Goal: Information Seeking & Learning: Learn about a topic

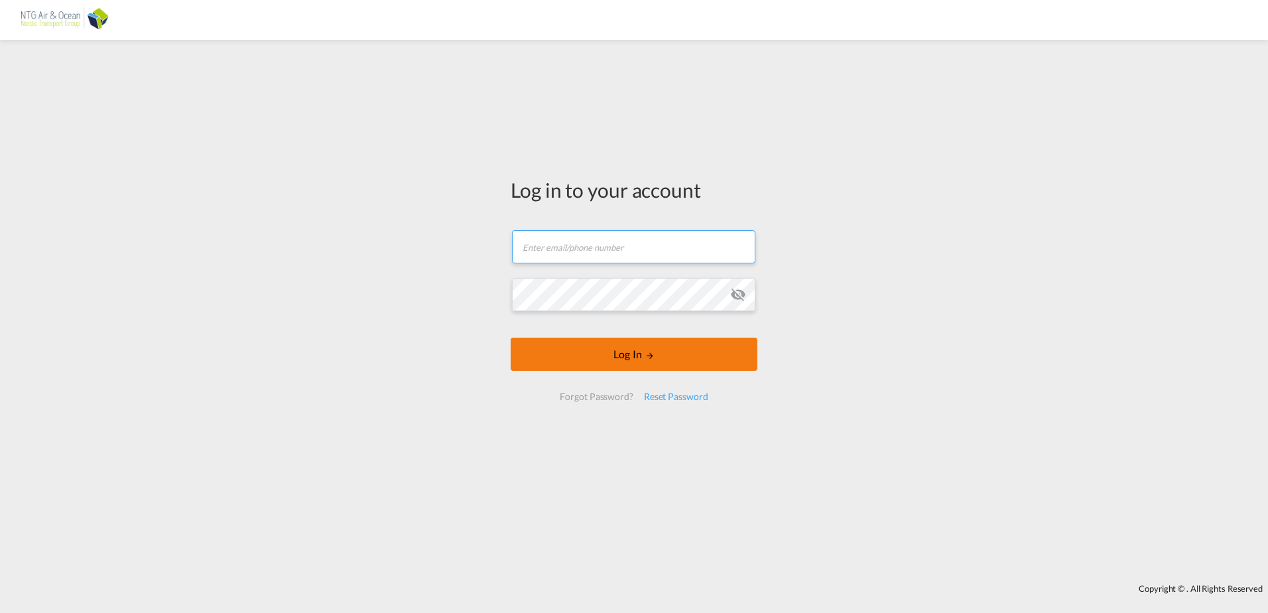
type input "[EMAIL_ADDRESS][DOMAIN_NAME]"
click at [590, 350] on button "Log In" at bounding box center [634, 354] width 247 height 33
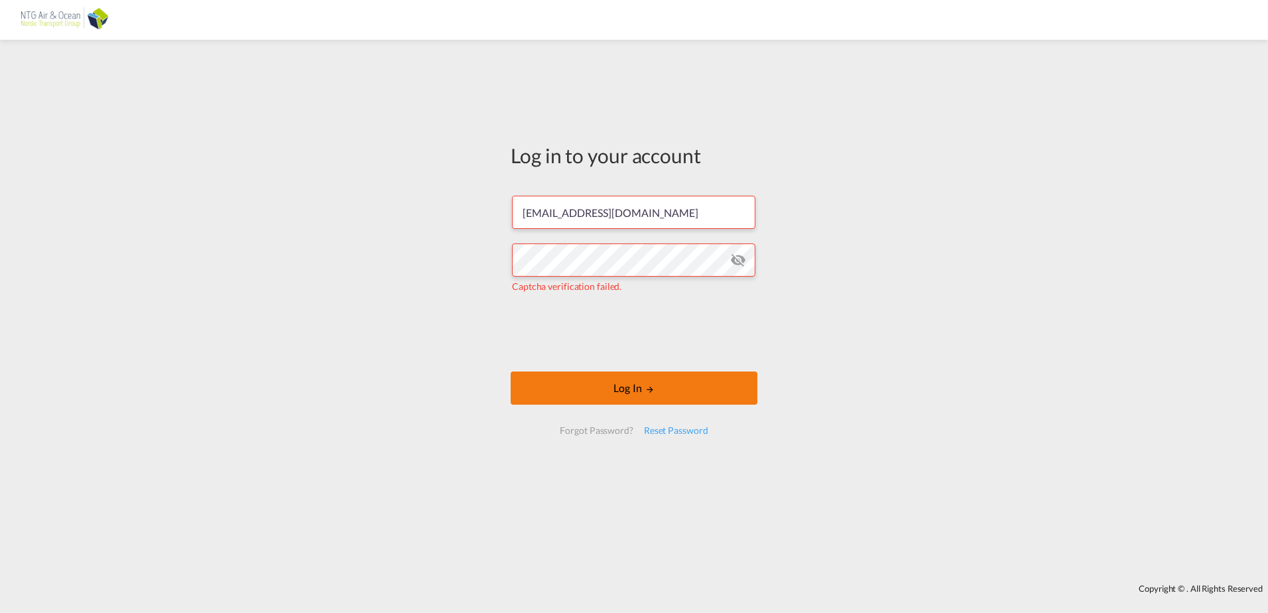
click at [563, 387] on button "Log In" at bounding box center [634, 387] width 247 height 33
